Goal: Information Seeking & Learning: Learn about a topic

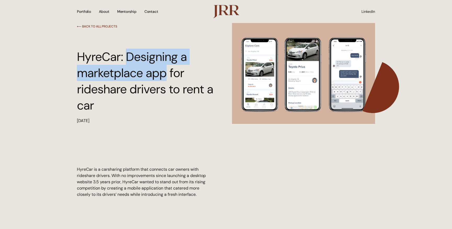
drag, startPoint x: 129, startPoint y: 56, endPoint x: 164, endPoint y: 74, distance: 39.1
click at [164, 74] on h1 "HyreCar: Designing a marketplace app for rideshare drivers to rent a car" at bounding box center [147, 81] width 140 height 65
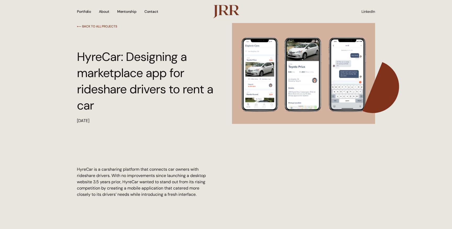
click at [140, 90] on h1 "HyreCar: Designing a marketplace app for rideshare drivers to rent a car" at bounding box center [147, 81] width 140 height 65
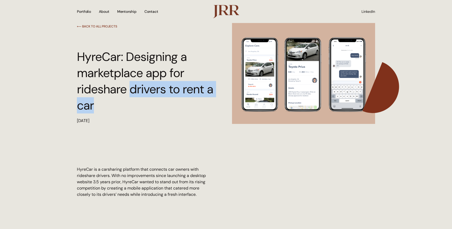
drag, startPoint x: 129, startPoint y: 87, endPoint x: 127, endPoint y: 113, distance: 25.7
click at [127, 113] on h1 "HyreCar: Designing a marketplace app for rideshare drivers to rent a car" at bounding box center [147, 81] width 140 height 65
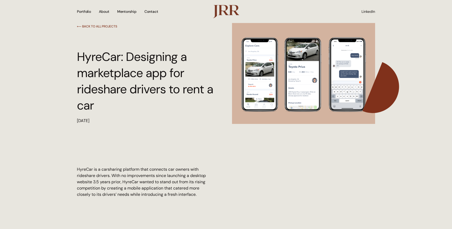
click at [82, 142] on div "HyreCar is a carsharing platform that connects car owners with rideshare driver…" at bounding box center [154, 162] width 155 height 76
